Goal: Check status: Check status

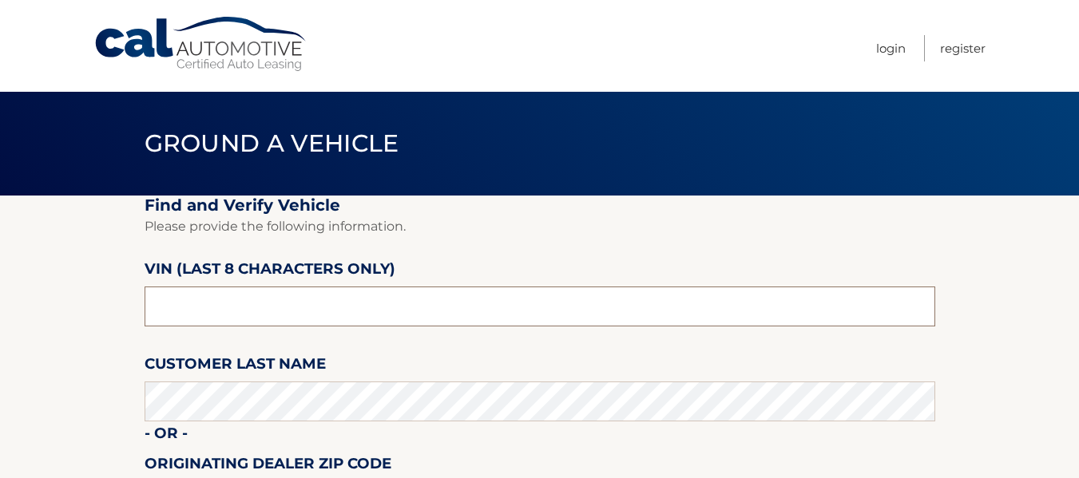
click at [286, 296] on input "text" at bounding box center [540, 307] width 791 height 40
type input "ns196396"
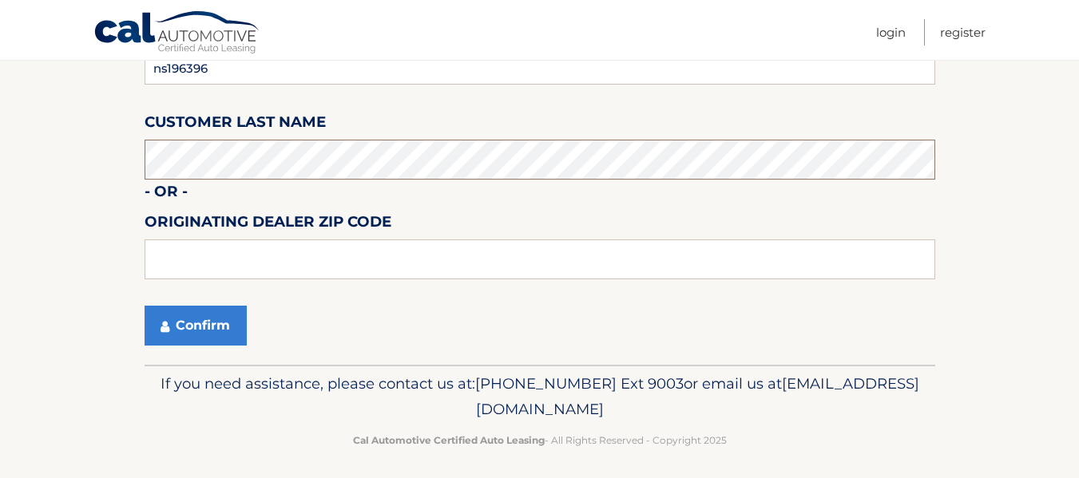
scroll to position [250, 0]
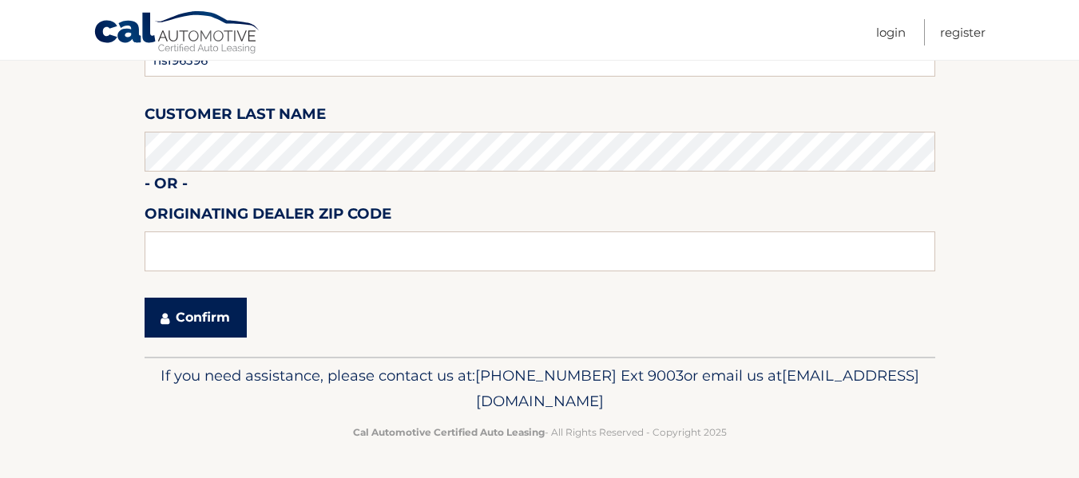
drag, startPoint x: 232, startPoint y: 306, endPoint x: 234, endPoint y: 314, distance: 8.3
click at [232, 307] on button "Confirm" at bounding box center [196, 318] width 102 height 40
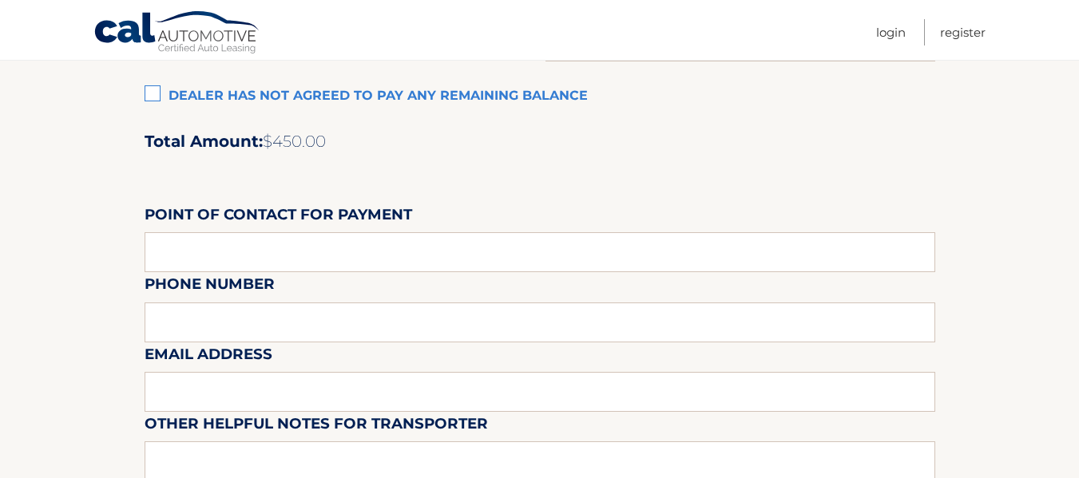
scroll to position [1278, 0]
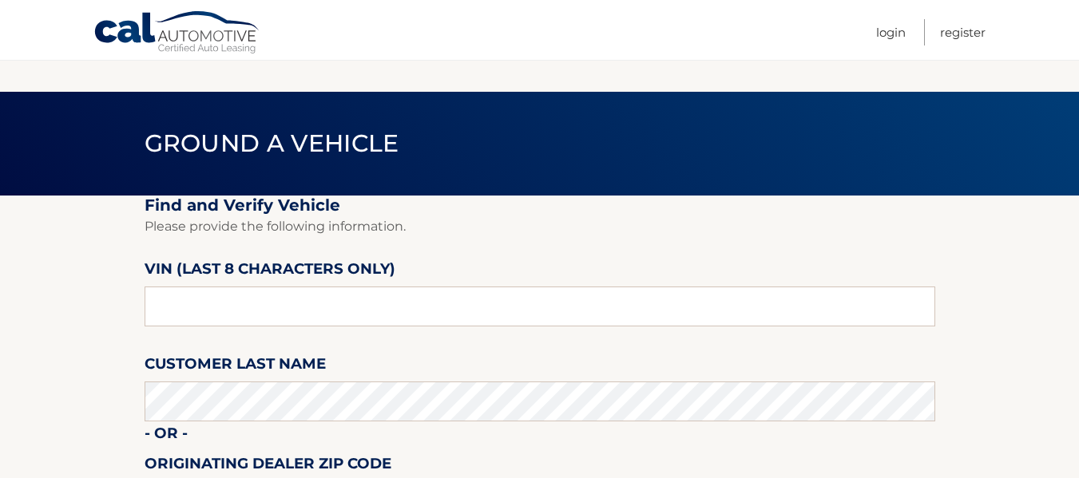
scroll to position [250, 0]
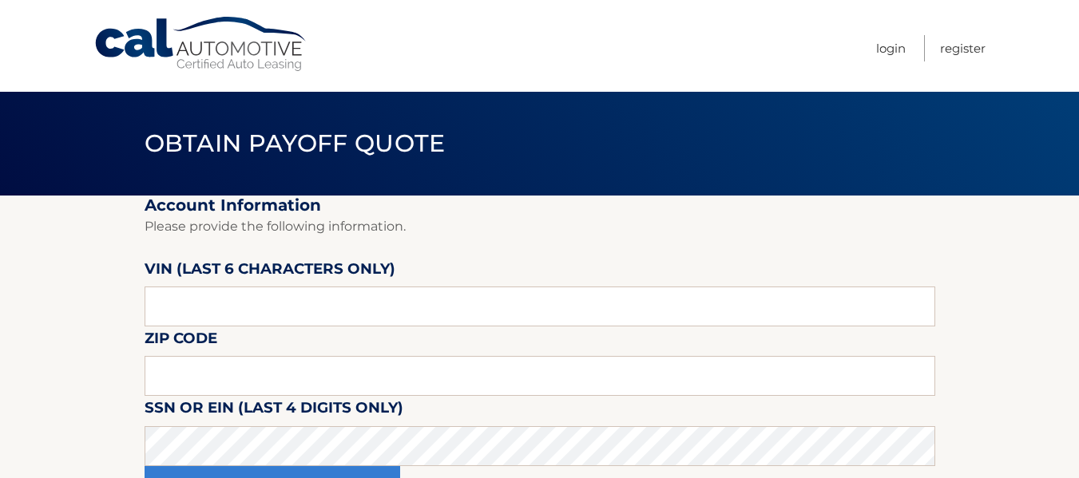
click at [288, 279] on label "VIN (last 6 characters only)" at bounding box center [270, 272] width 251 height 30
click at [288, 308] on input "text" at bounding box center [540, 307] width 791 height 40
type input "196396"
click at [456, 367] on input "text" at bounding box center [540, 376] width 791 height 40
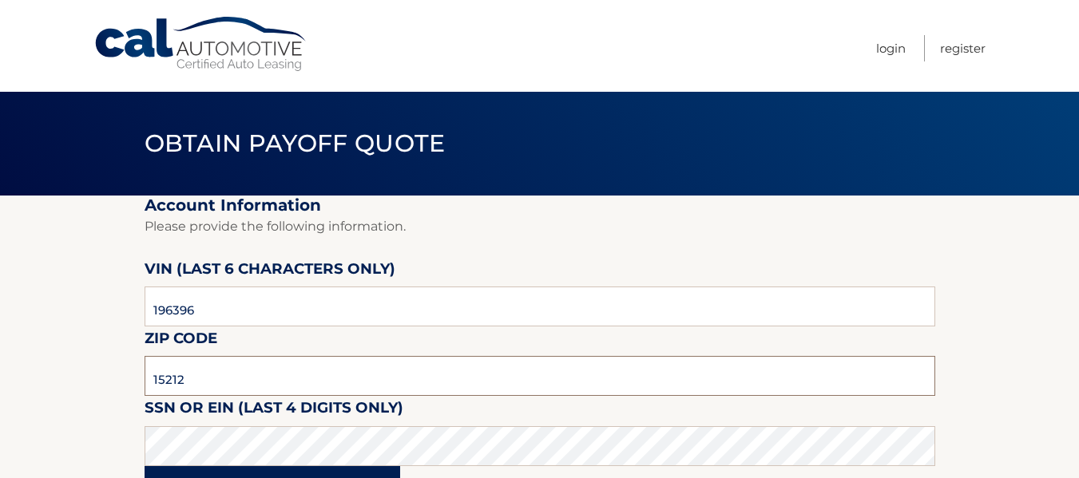
type input "15212"
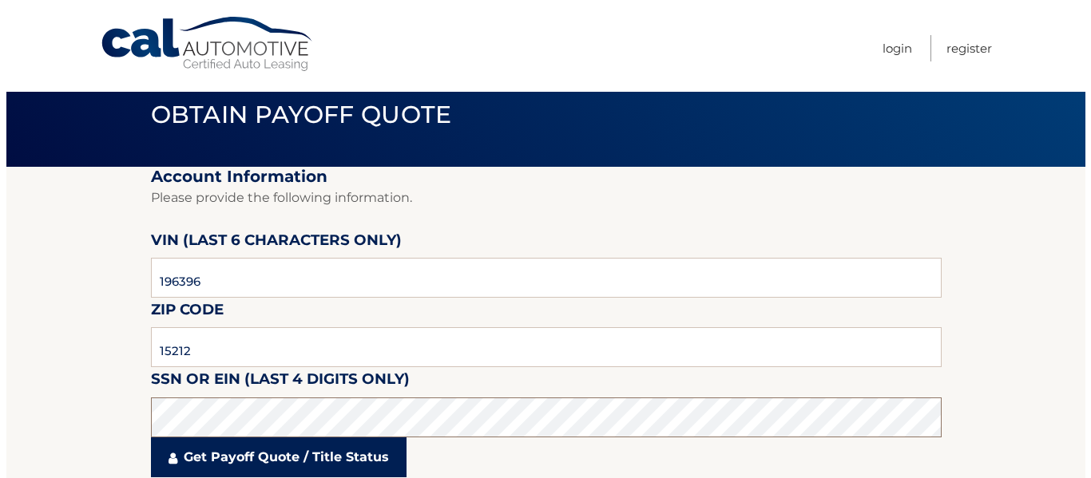
scroll to position [80, 0]
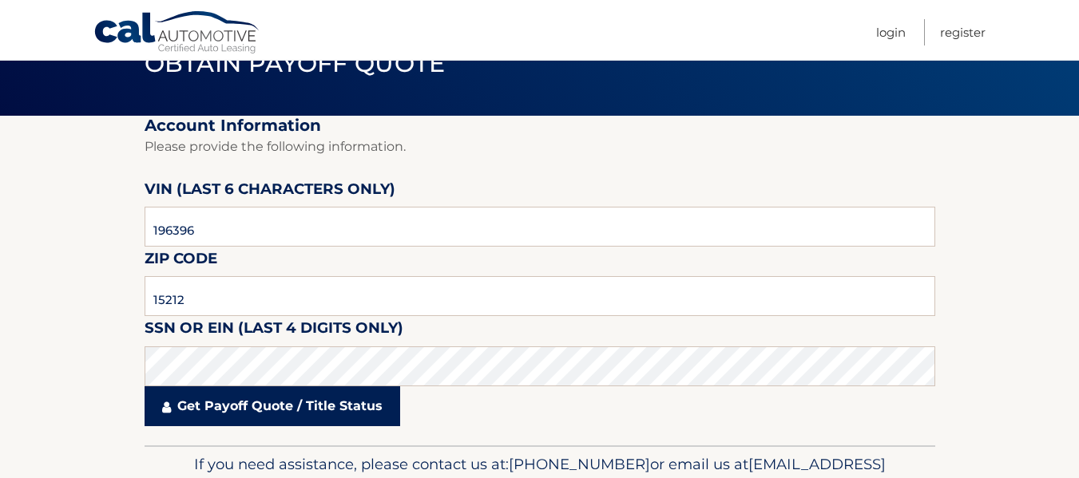
click at [255, 411] on link "Get Payoff Quote / Title Status" at bounding box center [273, 407] width 256 height 40
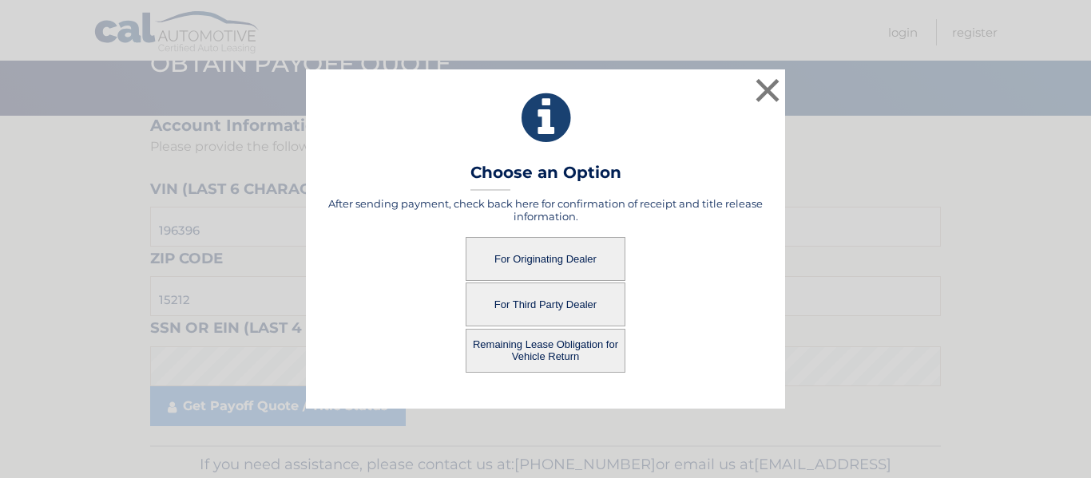
click at [569, 260] on button "For Originating Dealer" at bounding box center [546, 259] width 160 height 44
click at [572, 263] on button "For Originating Dealer" at bounding box center [546, 259] width 160 height 44
